Goal: Information Seeking & Learning: Learn about a topic

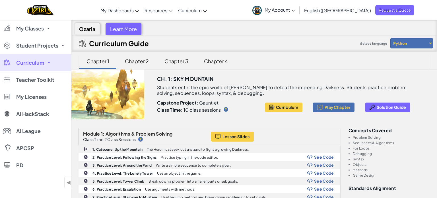
click at [171, 66] on div "Chapter 3" at bounding box center [176, 60] width 35 height 13
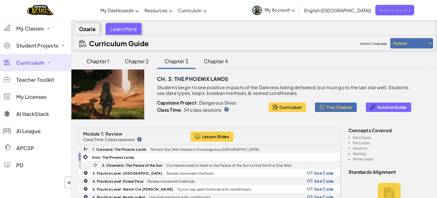
click at [269, 131] on div "Lesson Slides" at bounding box center [263, 136] width 145 height 10
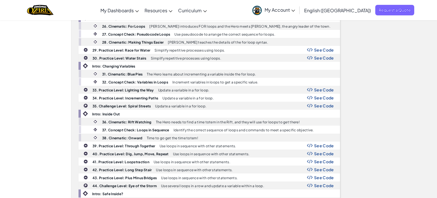
scroll to position [403, 0]
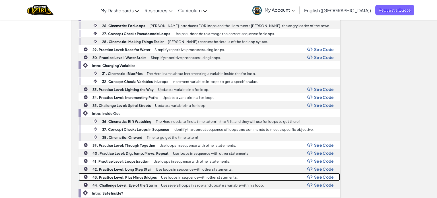
click at [143, 173] on div "43. Practice Level: Plus Minus Bridges Use loops in sequence with other stateme…" at bounding box center [209, 176] width 261 height 7
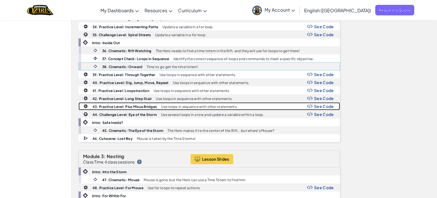
scroll to position [473, 0]
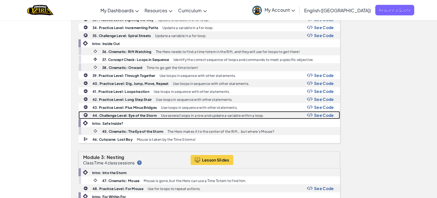
click at [109, 113] on b "44. Challenge Level: Eye of the Storm" at bounding box center [124, 115] width 64 height 4
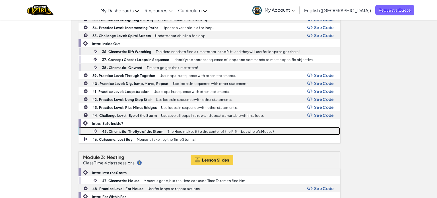
click at [113, 129] on b "45. Cinematic: The Eye of the Storm" at bounding box center [132, 131] width 61 height 4
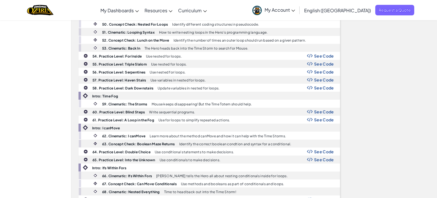
scroll to position [661, 0]
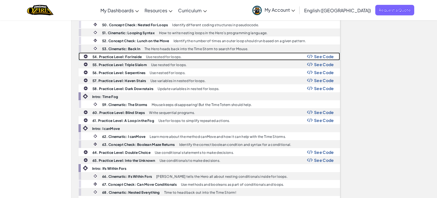
click at [119, 55] on b "54. Practice Level: For Inside" at bounding box center [116, 57] width 49 height 4
